Goal: Task Accomplishment & Management: Manage account settings

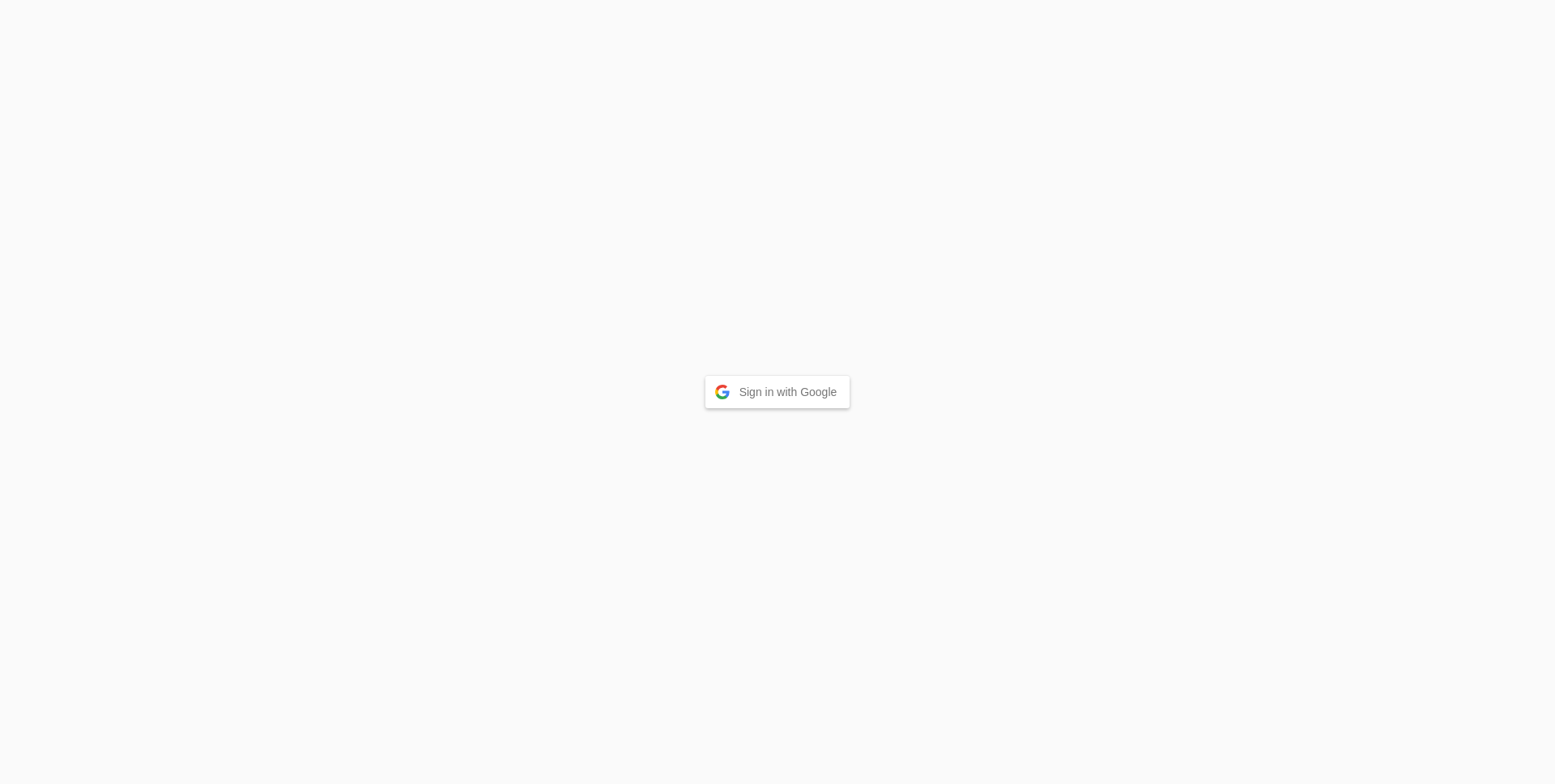
click at [811, 410] on div "Sign in with Google" at bounding box center [778, 392] width 1555 height 784
click at [812, 398] on button "Sign in with Google" at bounding box center [778, 391] width 145 height 33
